Goal: Task Accomplishment & Management: Manage account settings

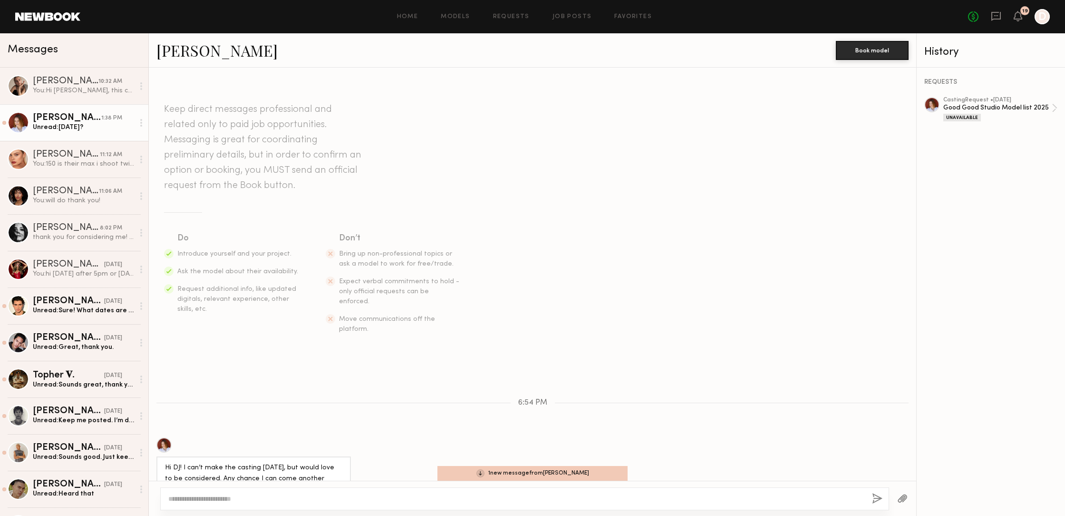
scroll to position [169, 0]
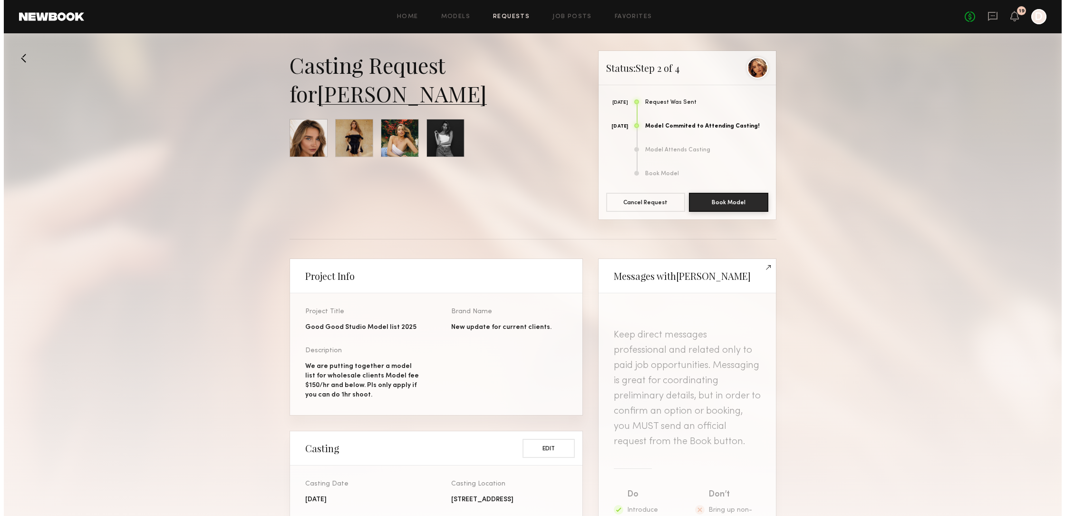
scroll to position [448, 0]
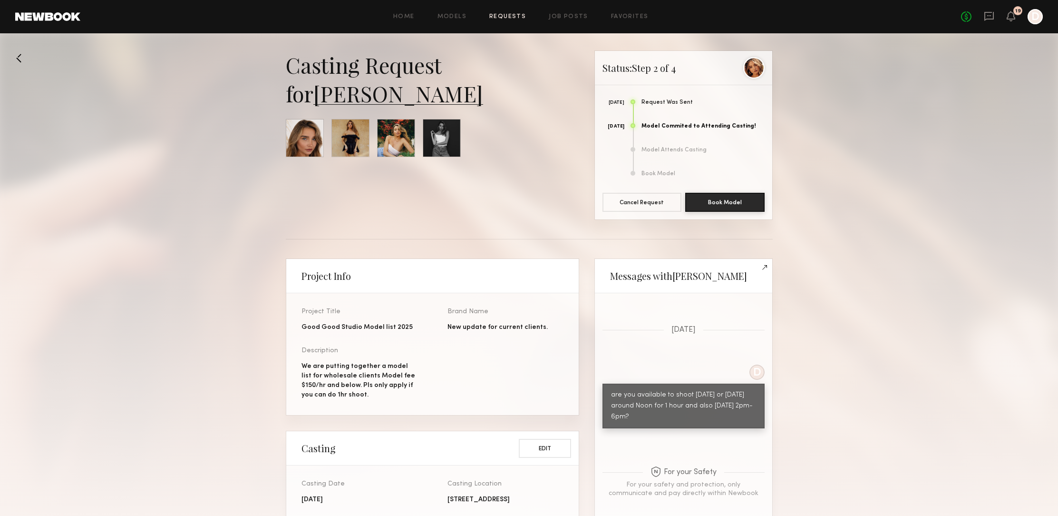
click at [18, 60] on button at bounding box center [22, 57] width 15 height 15
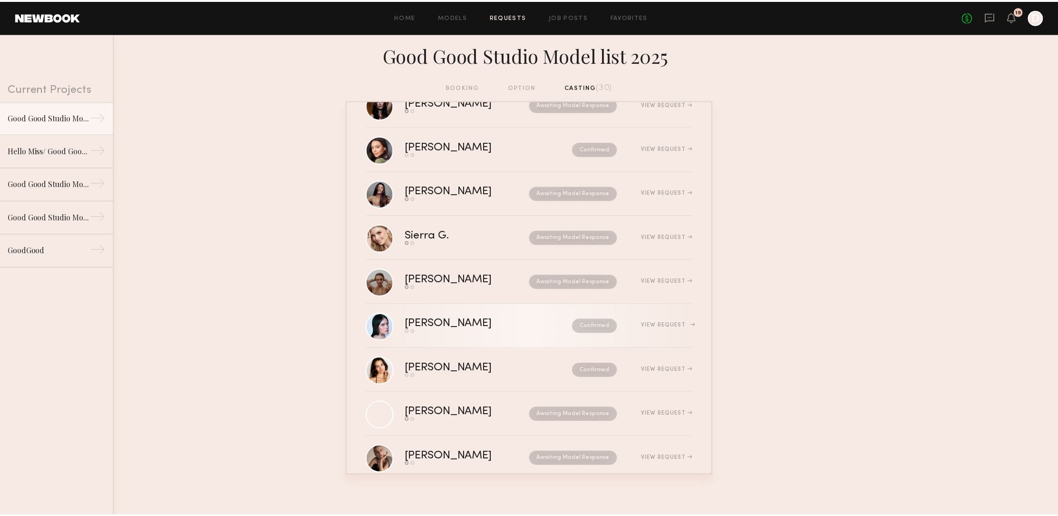
scroll to position [346, 0]
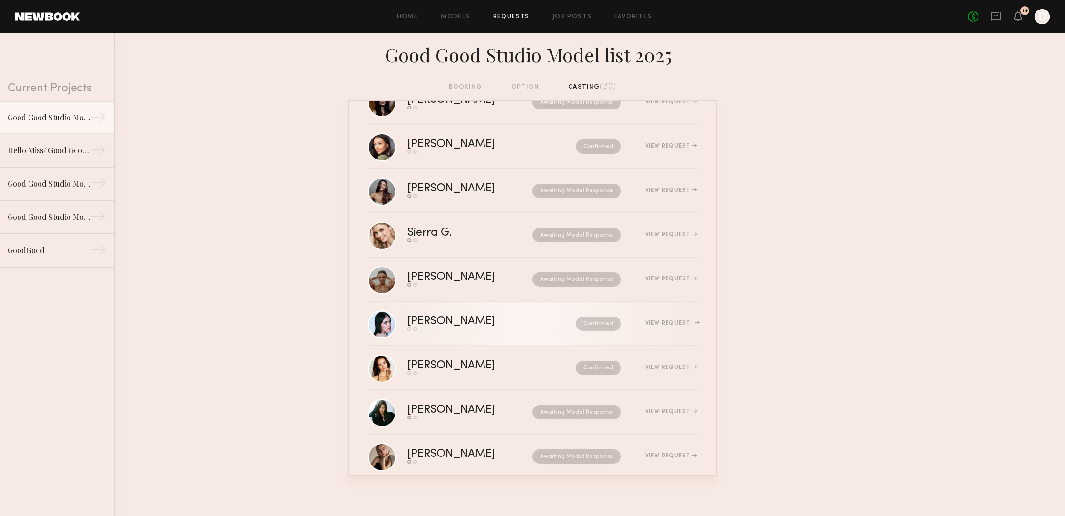
click at [424, 321] on div "[PERSON_NAME]" at bounding box center [472, 321] width 128 height 11
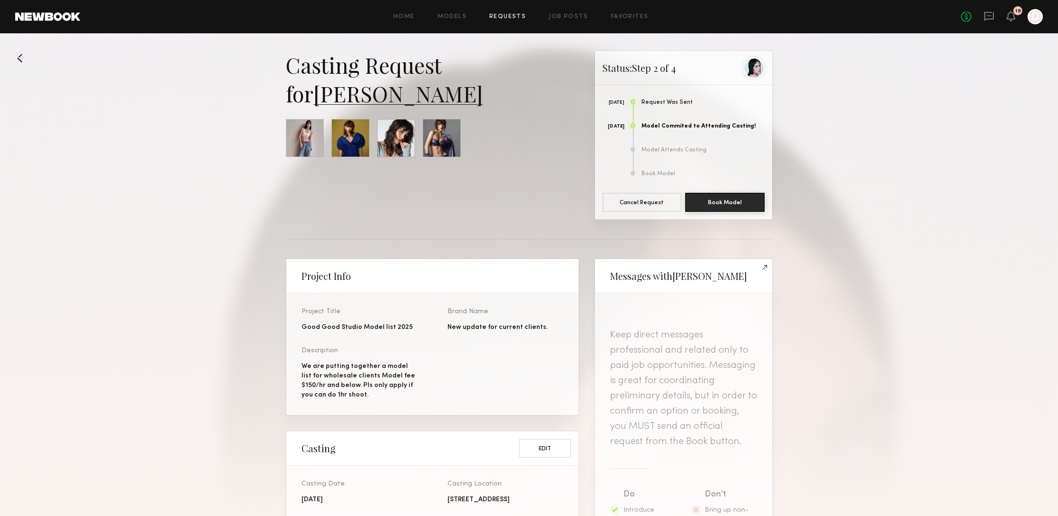
click at [357, 93] on link "Mae B." at bounding box center [398, 93] width 170 height 29
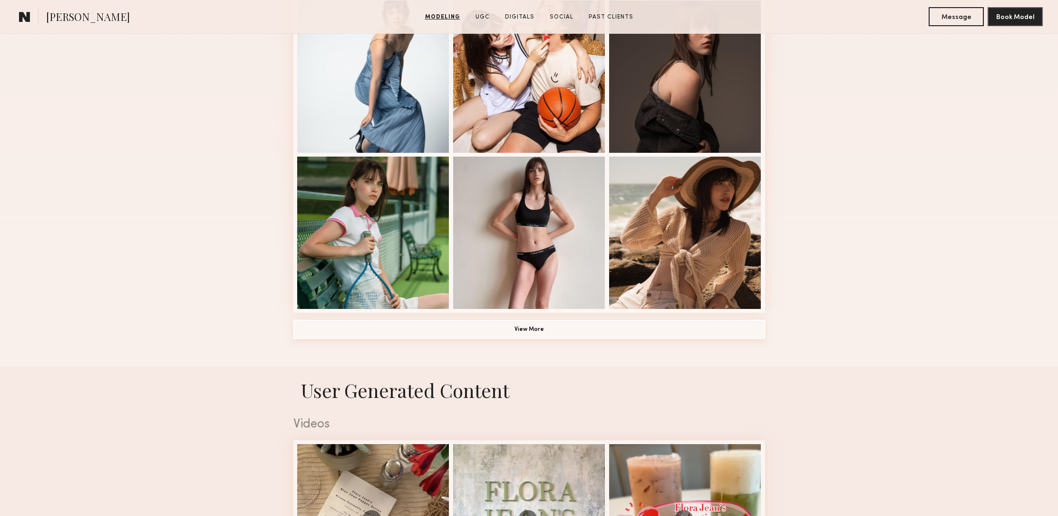
scroll to position [594, 0]
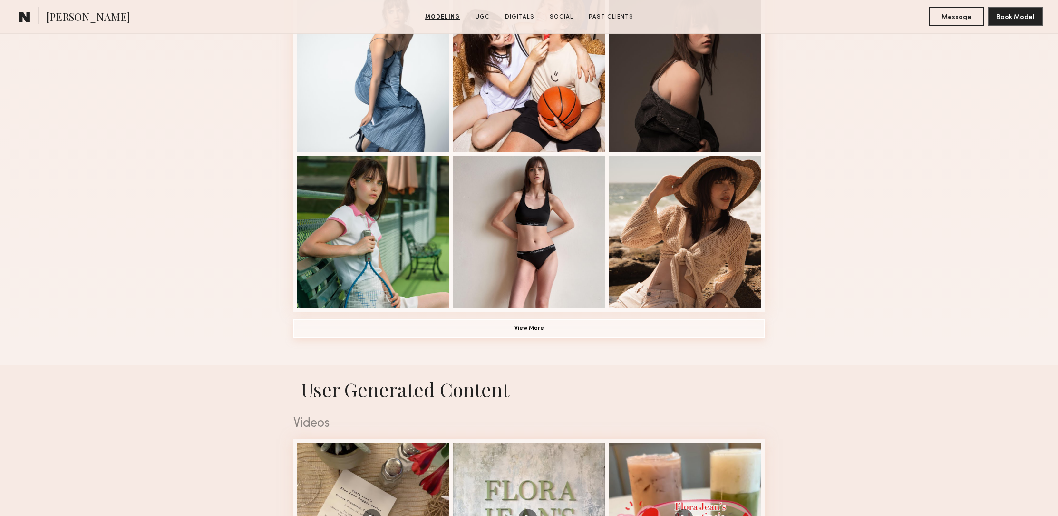
click at [536, 331] on button "View More" at bounding box center [529, 328] width 472 height 19
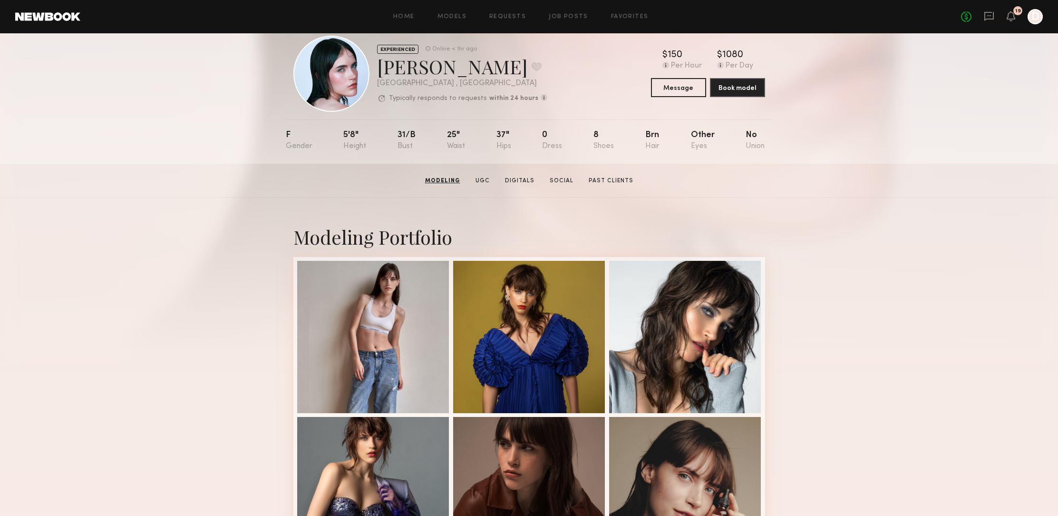
scroll to position [0, 0]
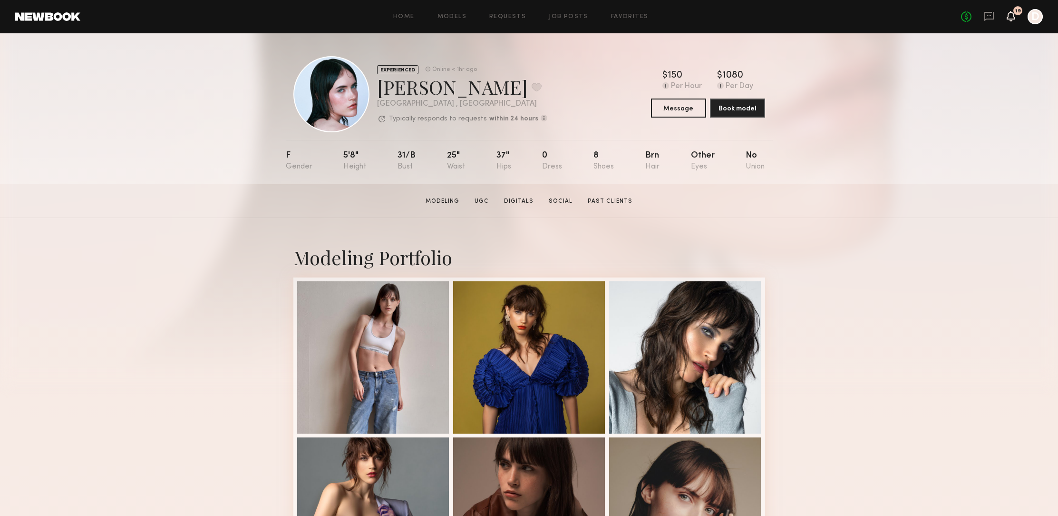
click at [1010, 17] on icon at bounding box center [1011, 15] width 8 height 7
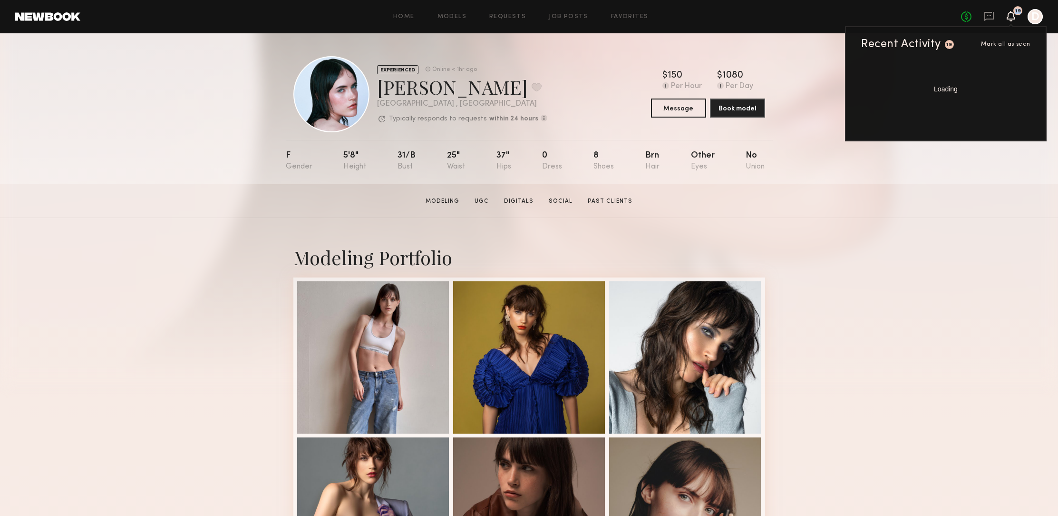
click at [1011, 17] on icon at bounding box center [1011, 15] width 8 height 7
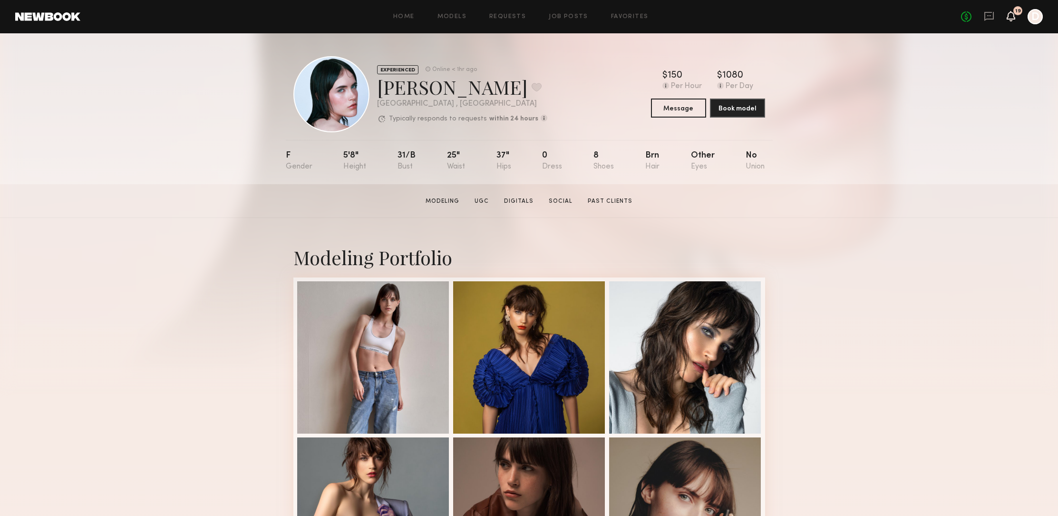
click at [1008, 16] on icon at bounding box center [1011, 15] width 8 height 7
click at [1011, 15] on icon at bounding box center [1011, 15] width 8 height 7
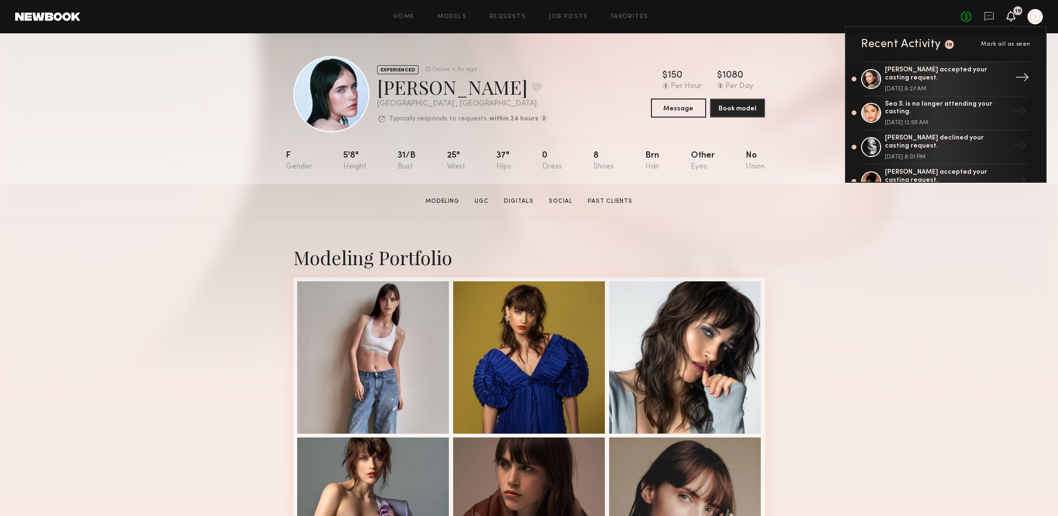
click at [920, 68] on div "Brynne E. accepted your casting request." at bounding box center [947, 74] width 124 height 16
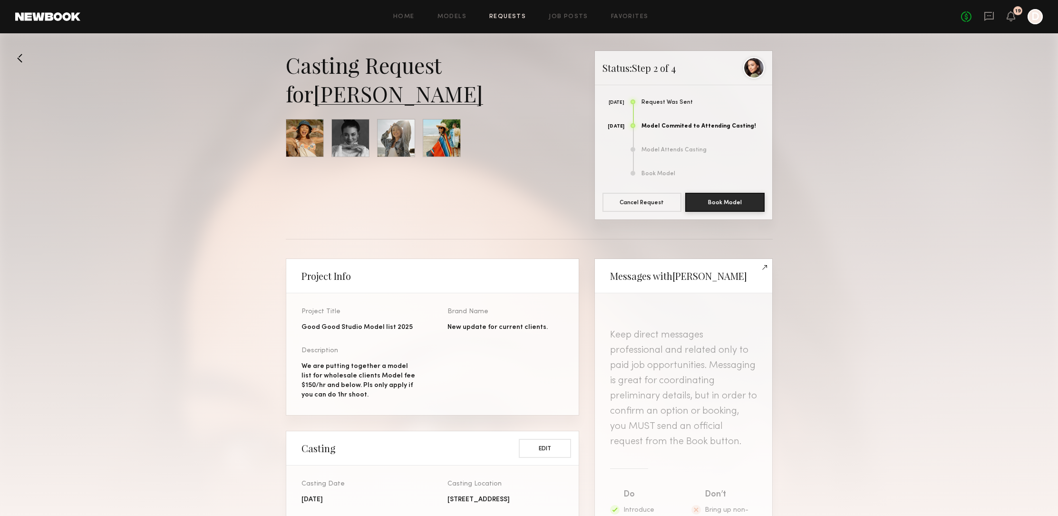
click at [359, 100] on link "[PERSON_NAME]" at bounding box center [398, 93] width 170 height 29
